Goal: Transaction & Acquisition: Obtain resource

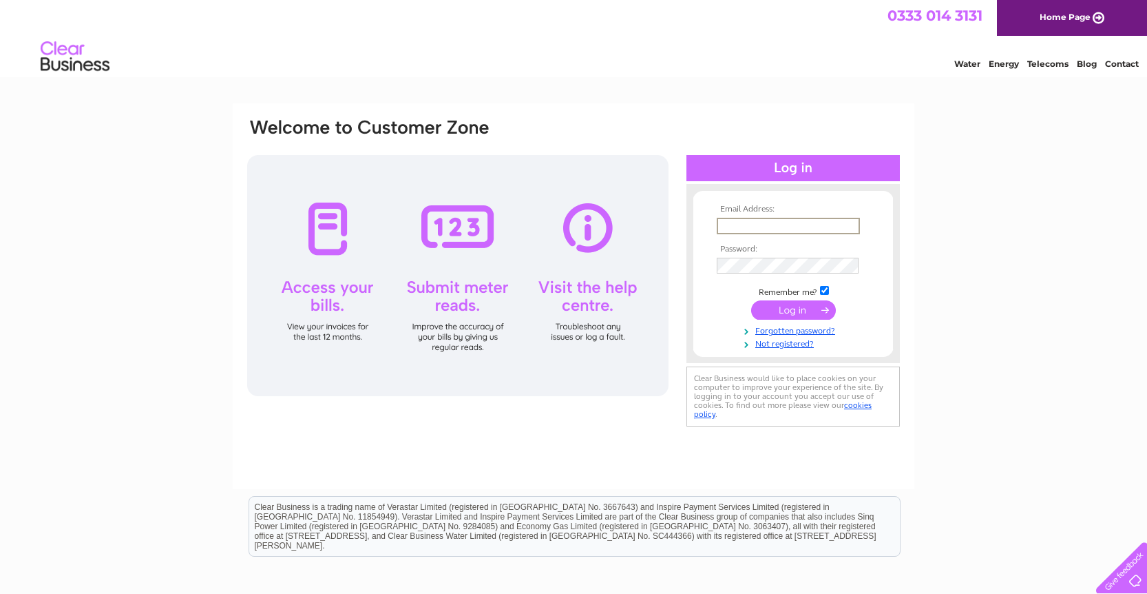
type input "[EMAIL_ADDRESS][DOMAIN_NAME]"
click at [793, 309] on input "submit" at bounding box center [793, 309] width 85 height 19
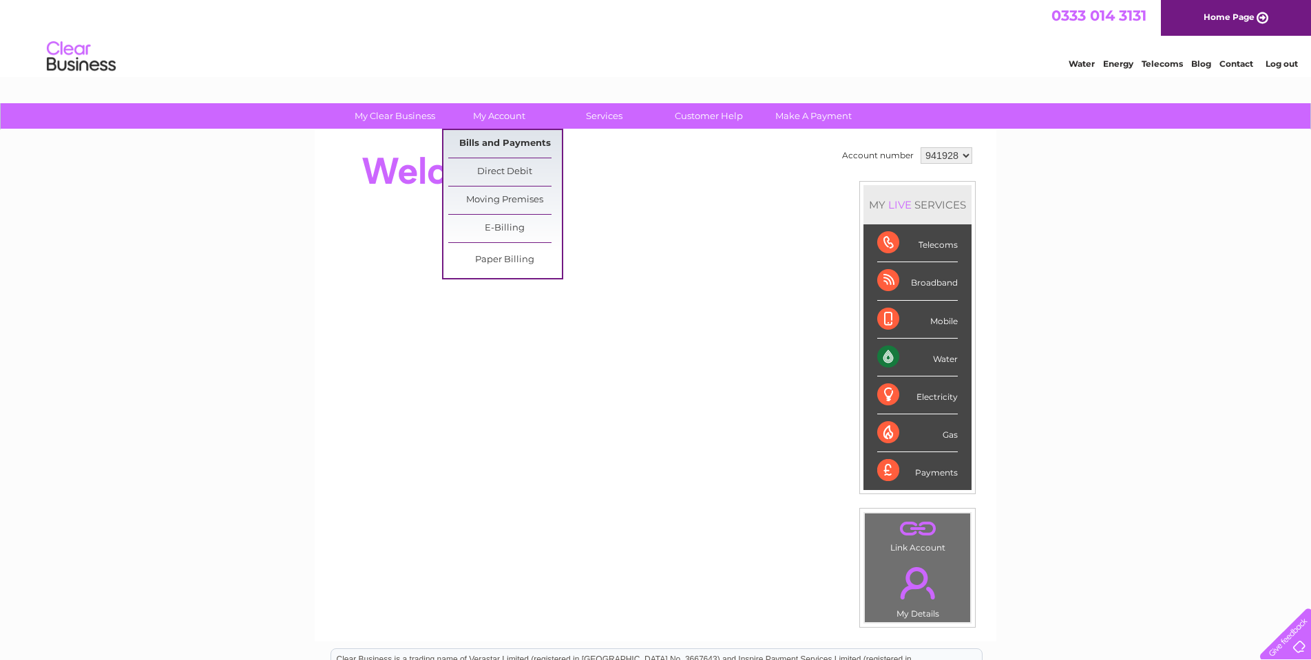
click at [501, 140] on link "Bills and Payments" at bounding box center [505, 144] width 114 height 28
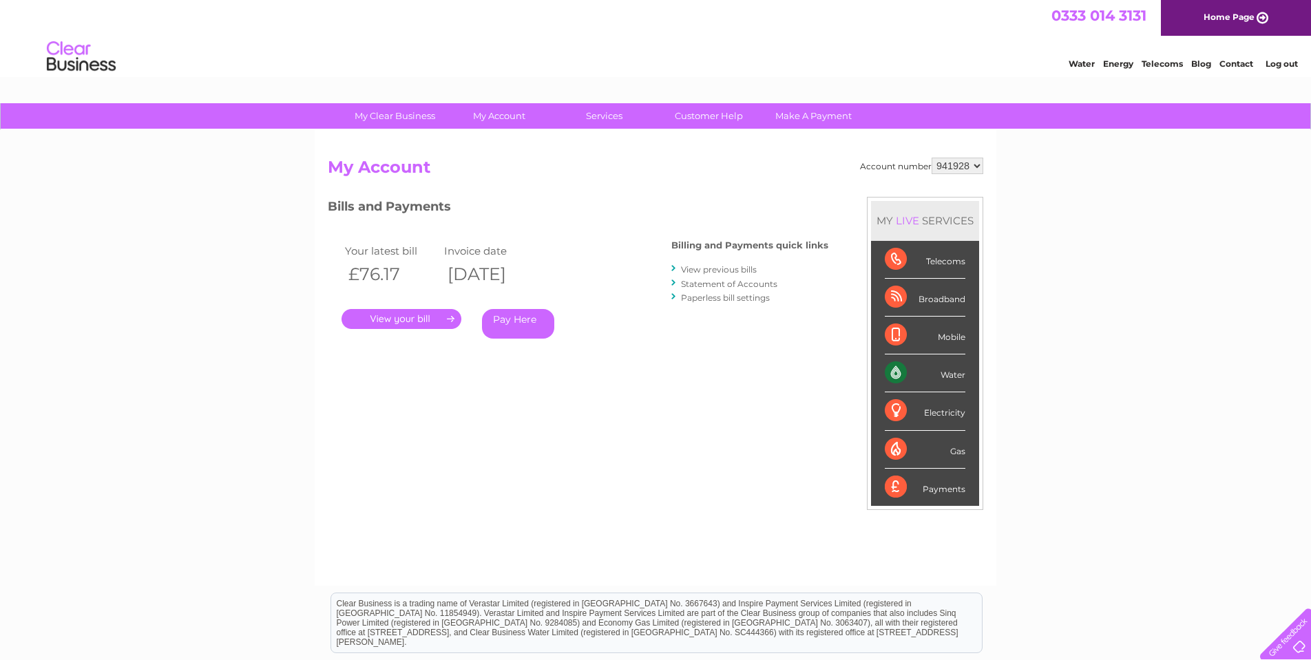
click at [420, 319] on link "." at bounding box center [402, 319] width 120 height 20
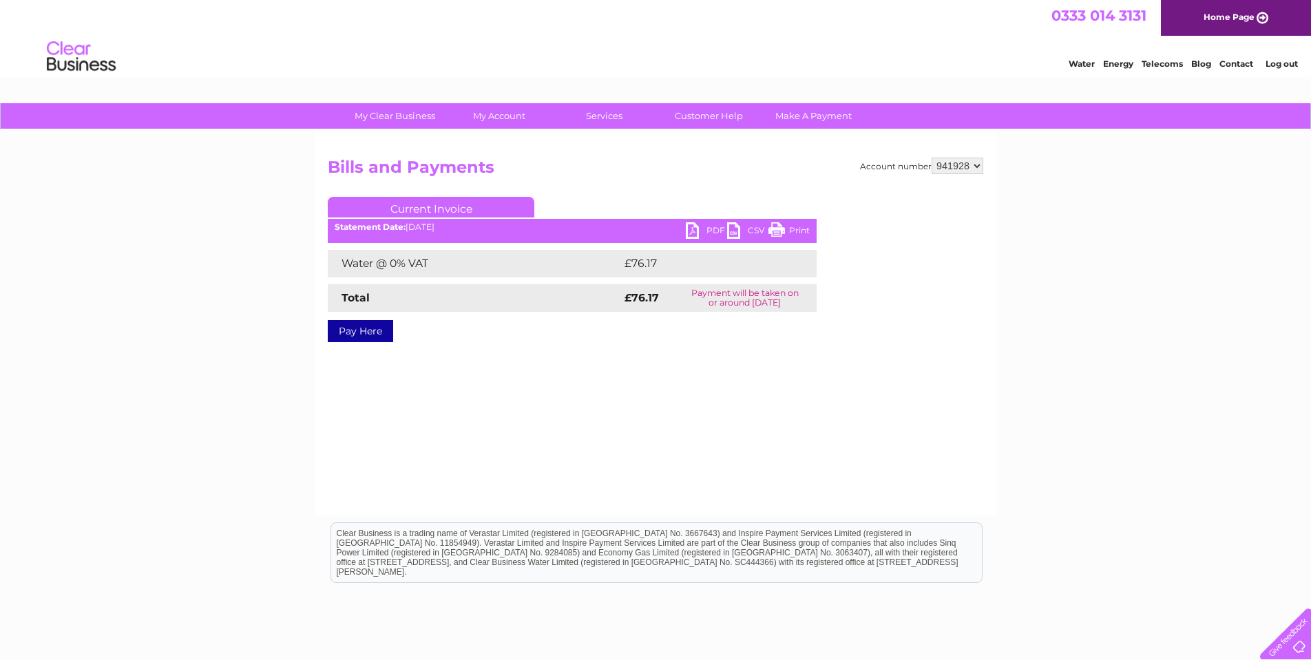
click at [694, 231] on link "PDF" at bounding box center [706, 232] width 41 height 20
select select "942001"
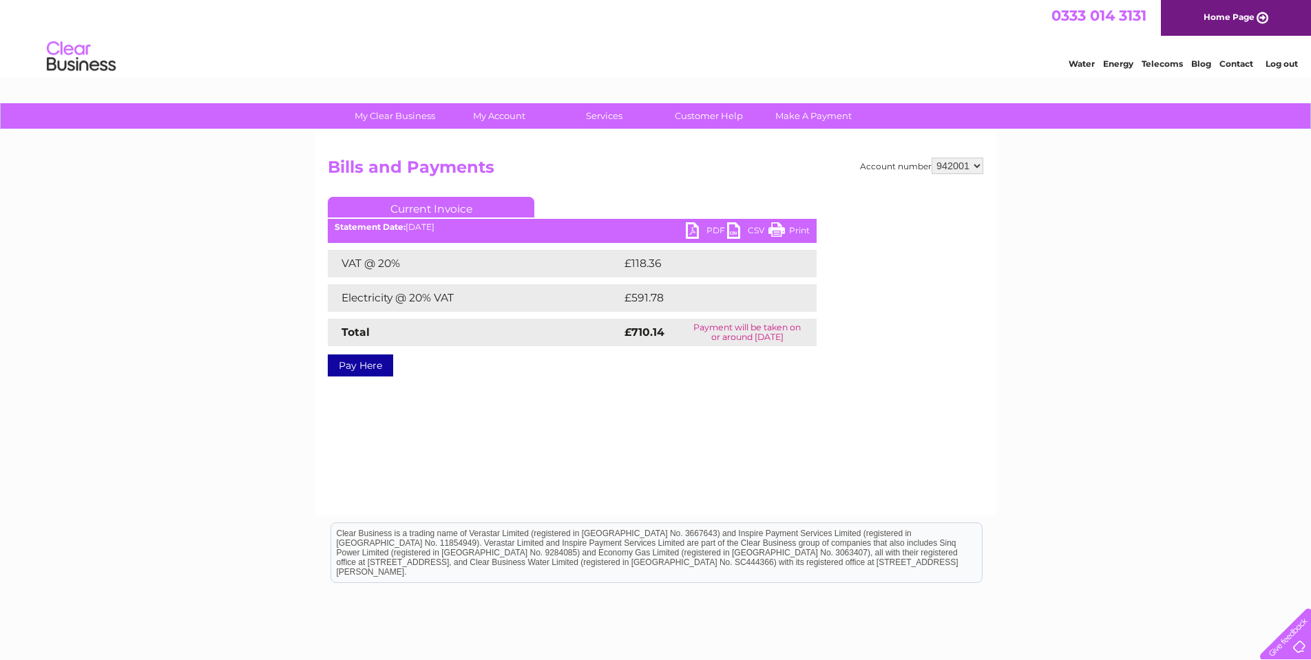
click at [698, 231] on link "PDF" at bounding box center [706, 232] width 41 height 20
